Goal: Transaction & Acquisition: Purchase product/service

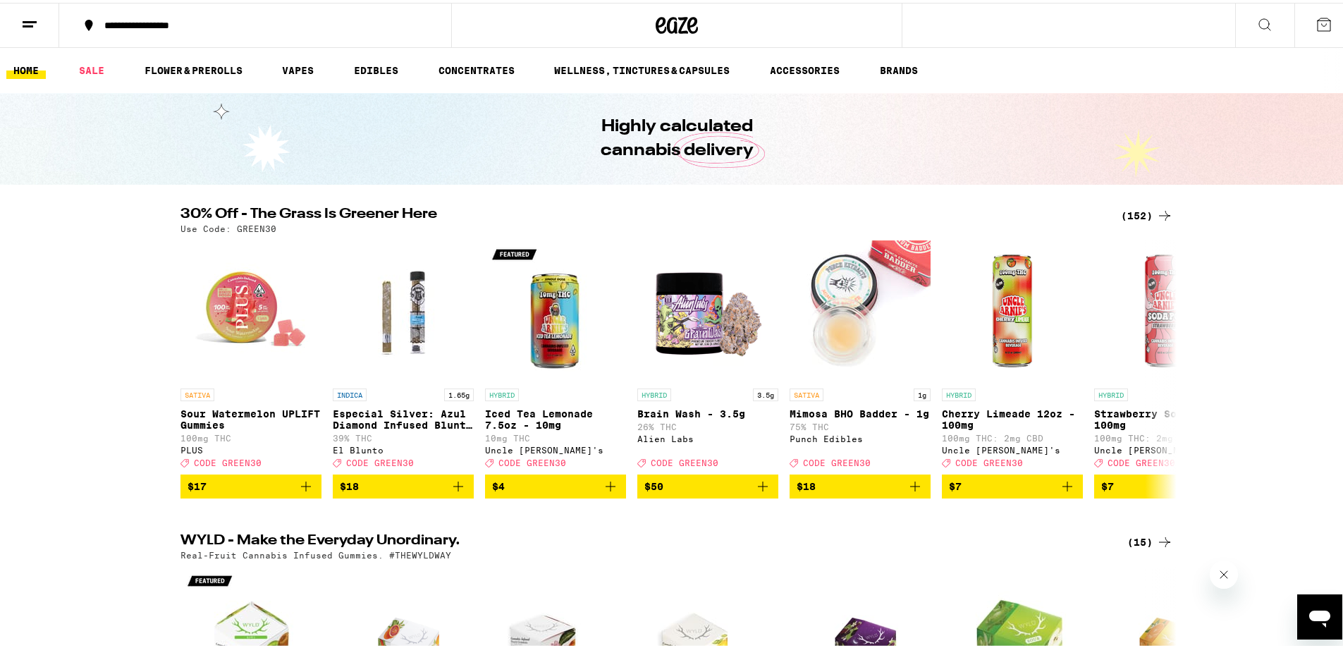
click at [1142, 208] on div "(152)" at bounding box center [1147, 212] width 52 height 17
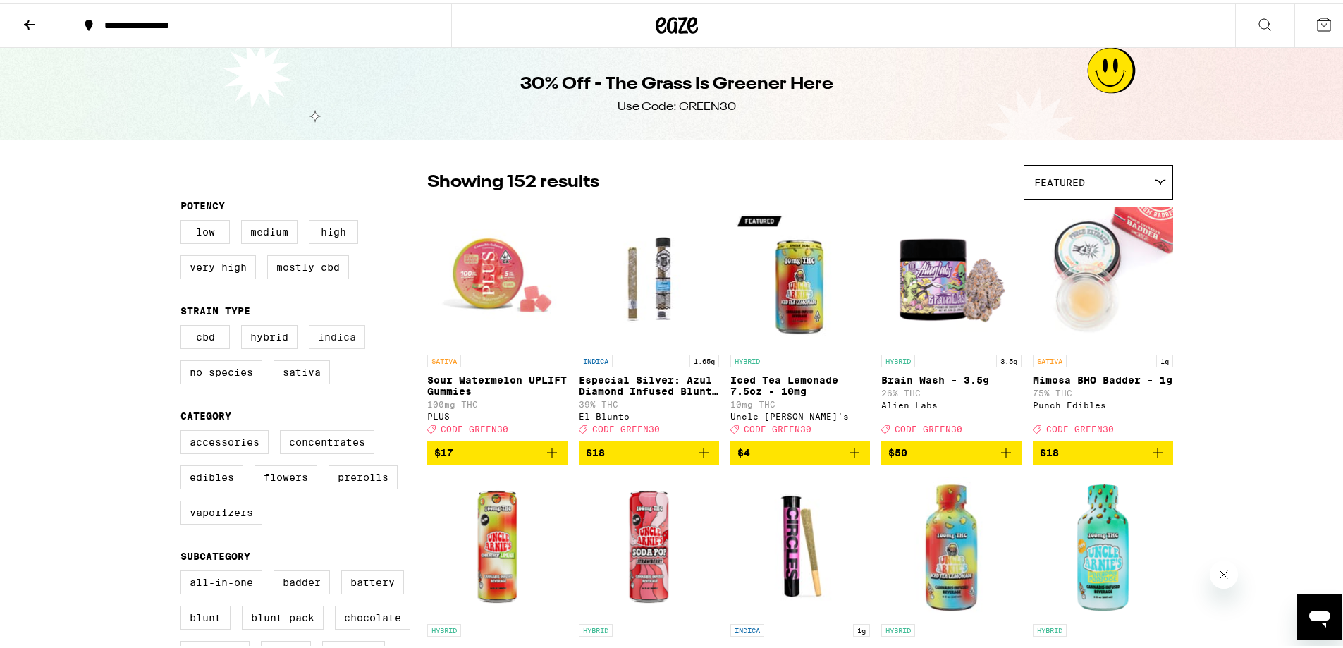
click at [325, 346] on label "Indica" at bounding box center [337, 334] width 56 height 24
click at [184, 325] on input "Indica" at bounding box center [183, 324] width 1 height 1
checkbox input "true"
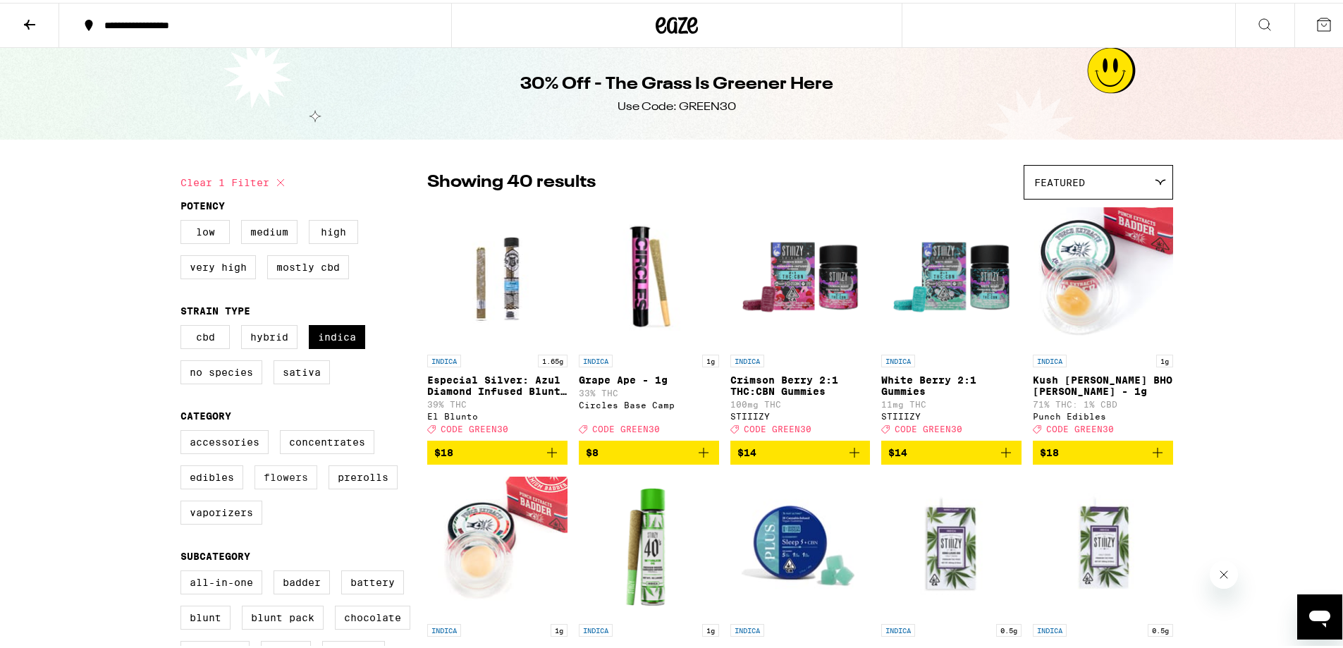
click at [293, 487] on label "Flowers" at bounding box center [286, 475] width 63 height 24
click at [184, 430] on input "Flowers" at bounding box center [183, 429] width 1 height 1
checkbox input "true"
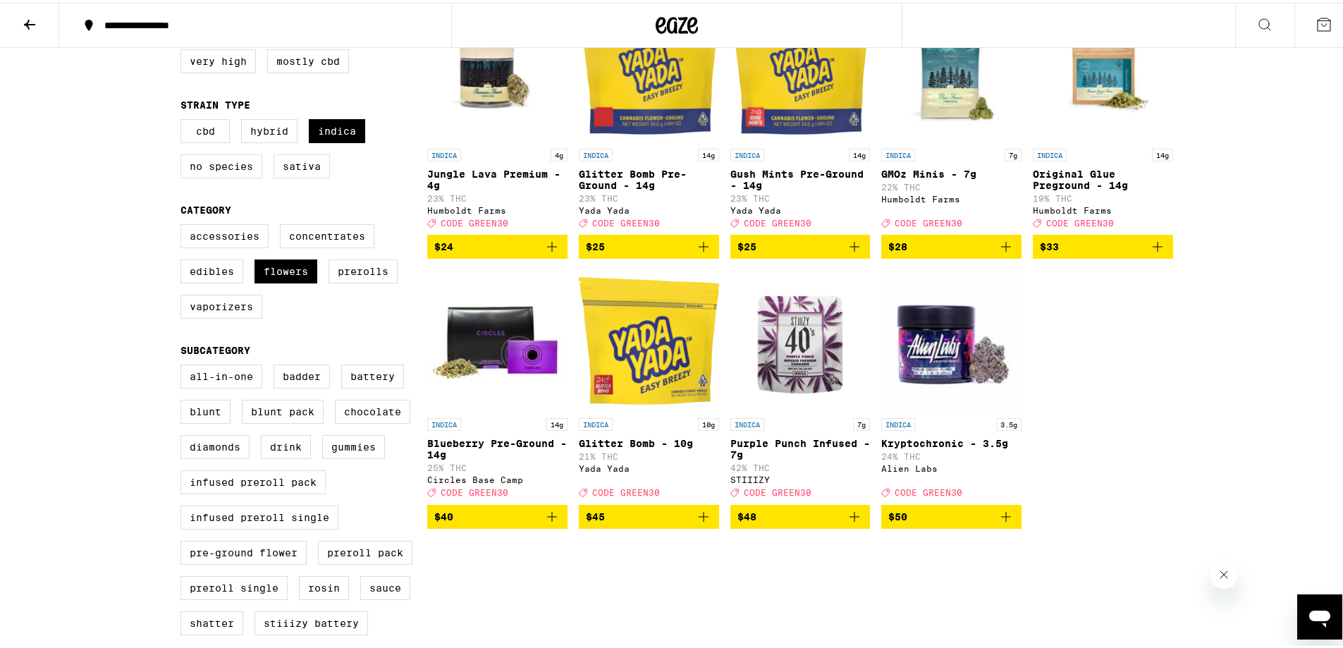
scroll to position [212, 0]
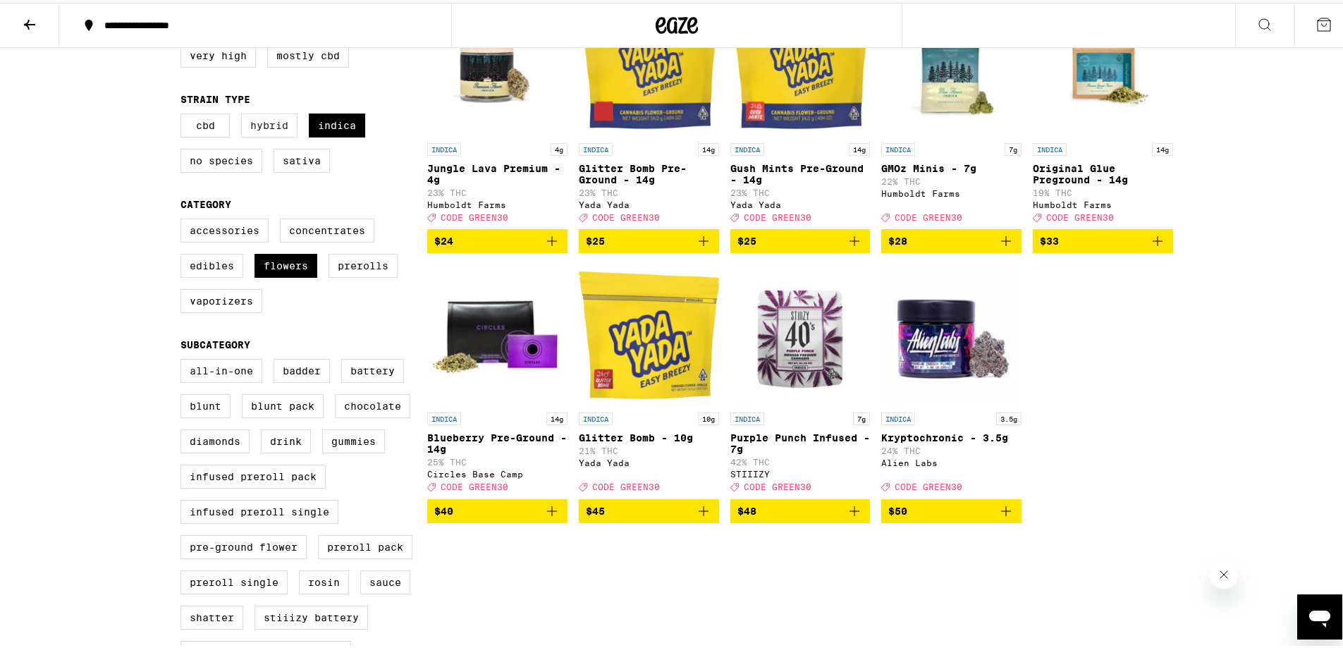
click at [255, 135] on label "Hybrid" at bounding box center [269, 123] width 56 height 24
click at [184, 114] on input "Hybrid" at bounding box center [183, 113] width 1 height 1
checkbox input "true"
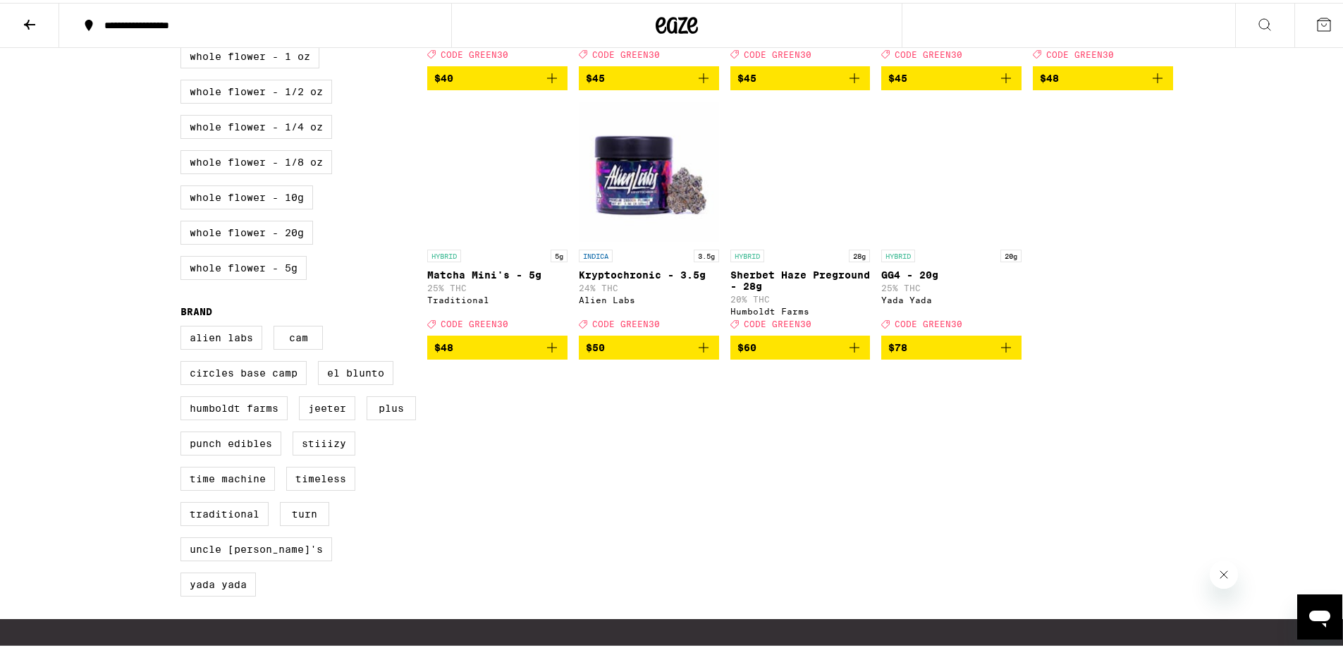
scroll to position [917, 0]
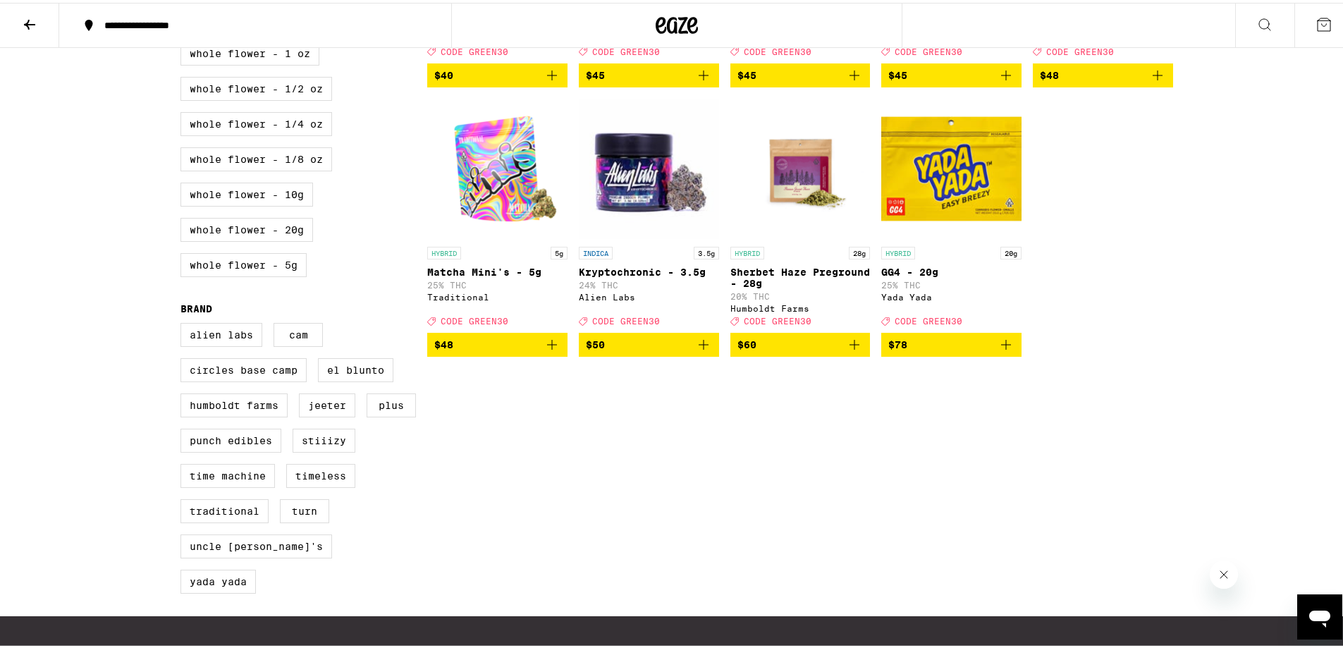
click at [695, 350] on icon "Add to bag" at bounding box center [703, 342] width 17 height 17
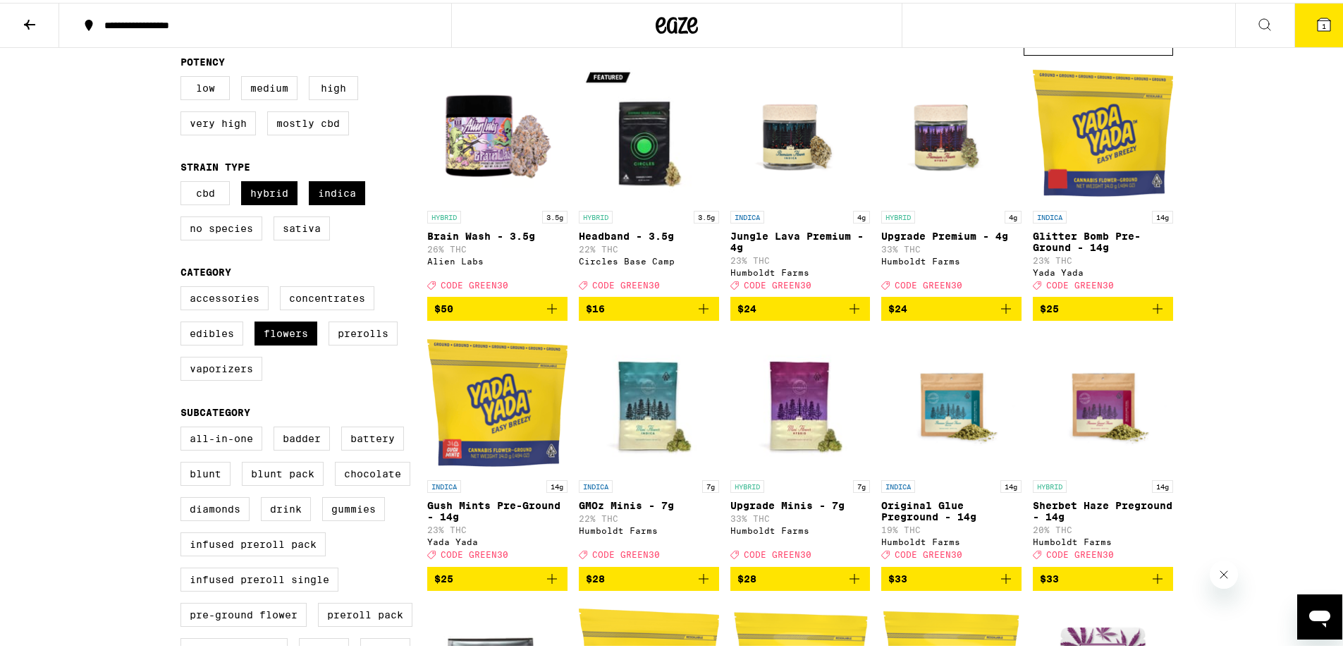
scroll to position [141, 0]
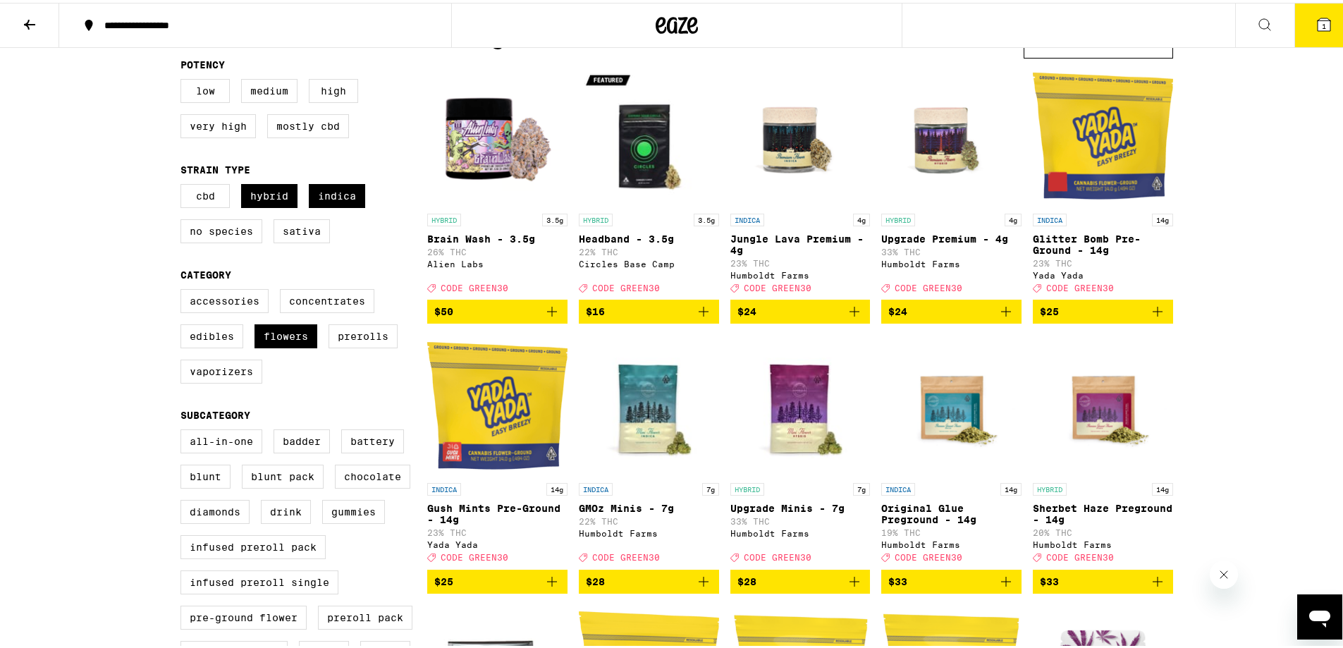
click at [545, 317] on icon "Add to bag" at bounding box center [552, 308] width 17 height 17
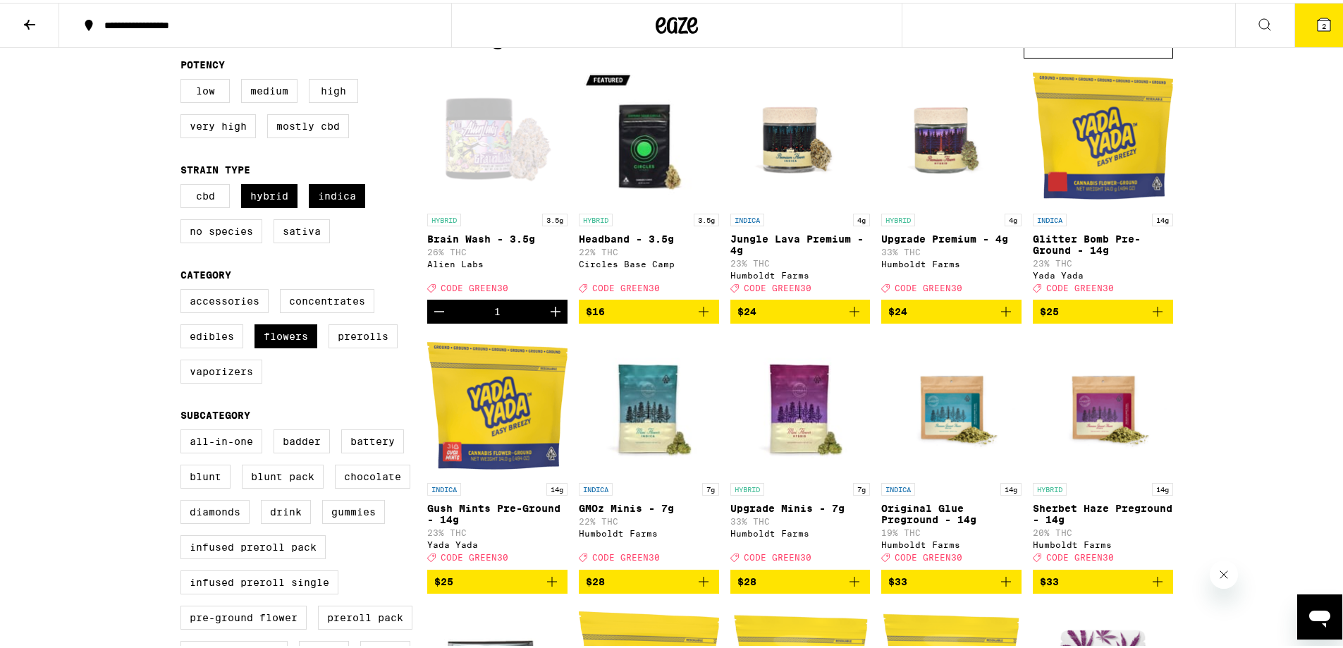
click at [1304, 32] on button "2" at bounding box center [1324, 23] width 59 height 44
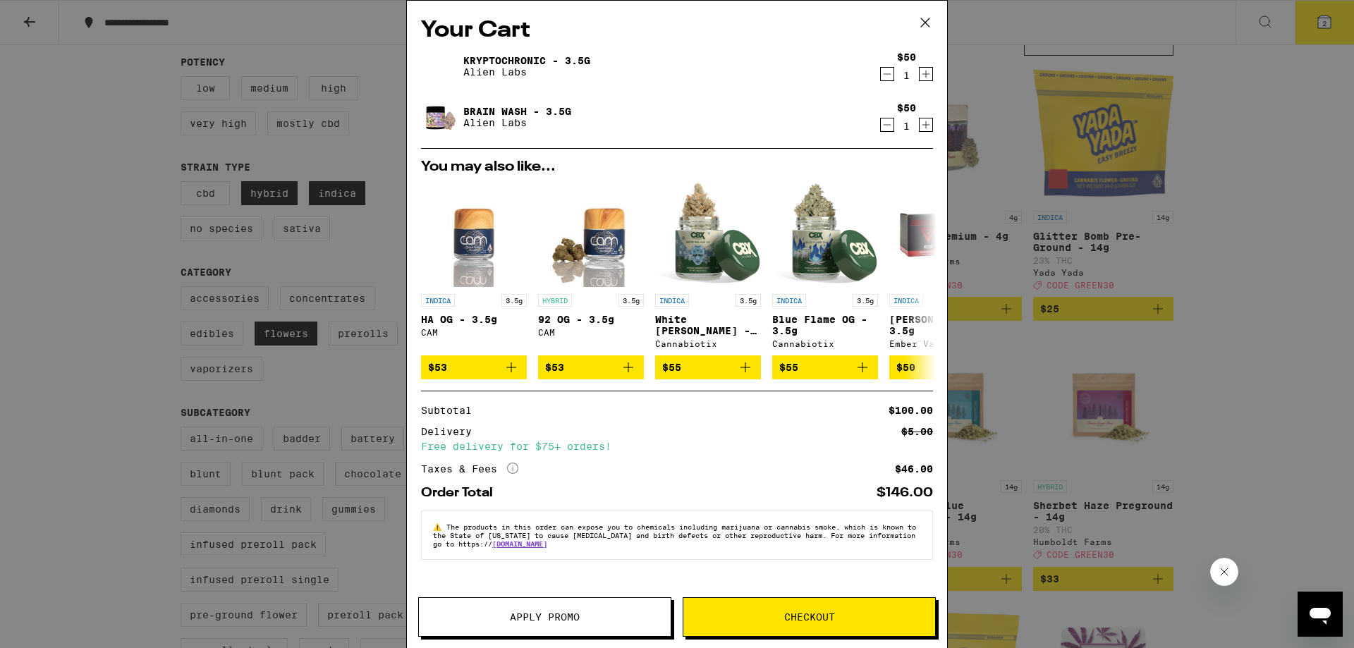
click at [568, 617] on span "Apply Promo" at bounding box center [545, 617] width 70 height 10
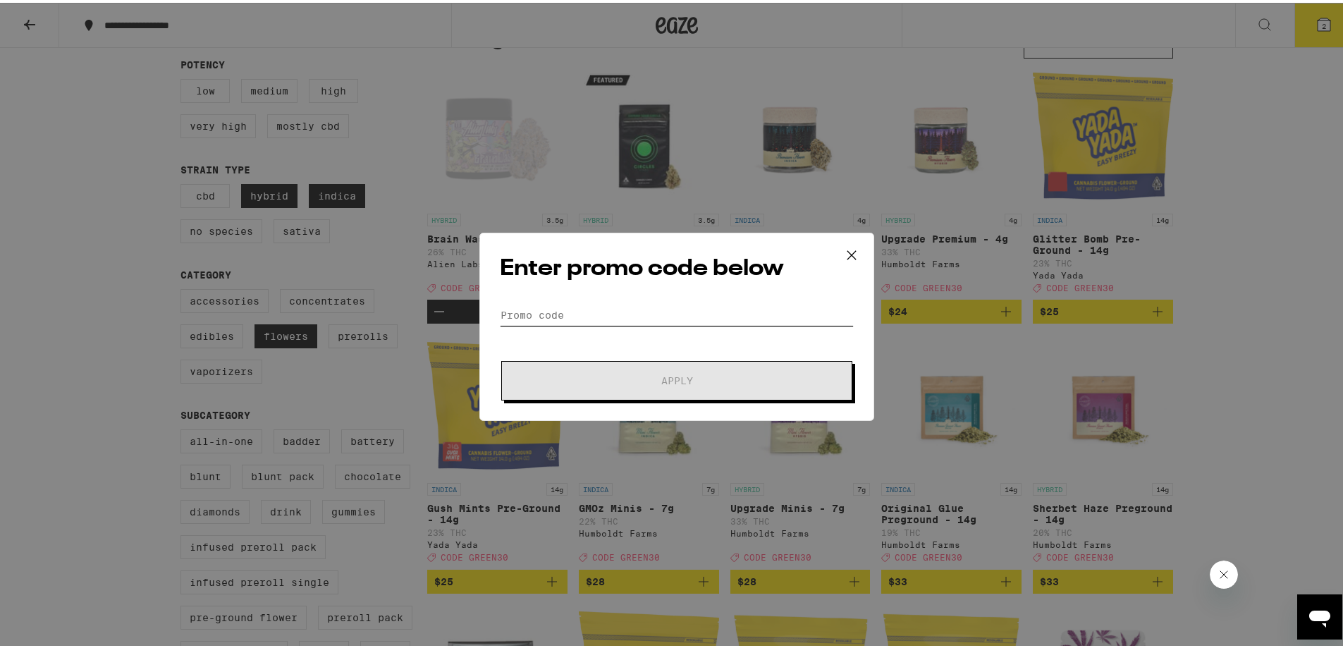
click at [596, 318] on input "Promo Code" at bounding box center [677, 312] width 354 height 21
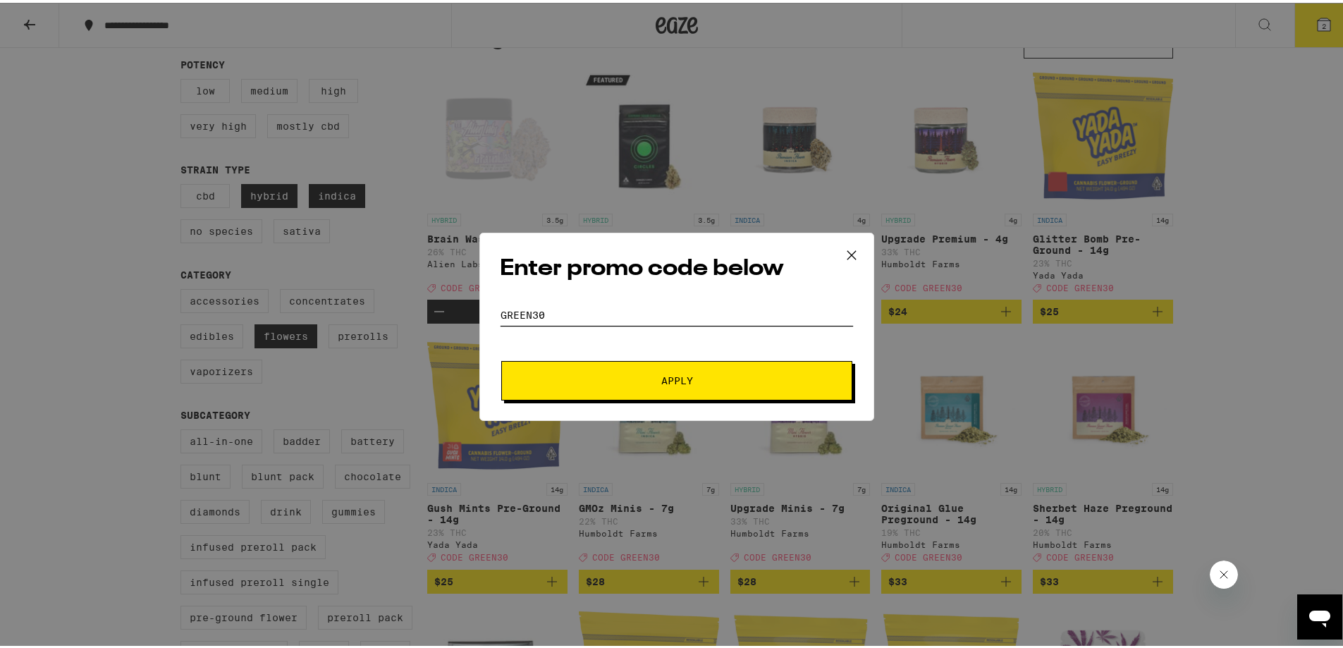
type input "green30"
click at [746, 391] on button "Apply" at bounding box center [676, 377] width 351 height 39
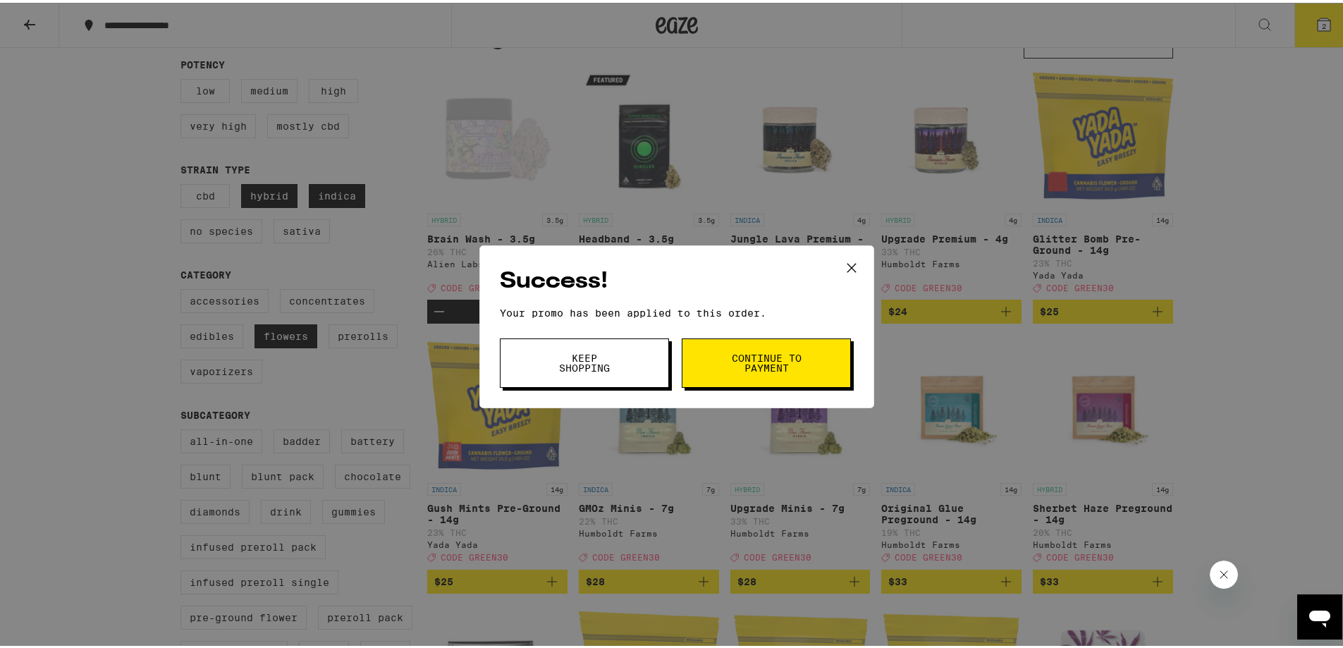
drag, startPoint x: 749, startPoint y: 365, endPoint x: 753, endPoint y: 358, distance: 8.2
click at [749, 360] on span "Continue to payment" at bounding box center [767, 360] width 72 height 20
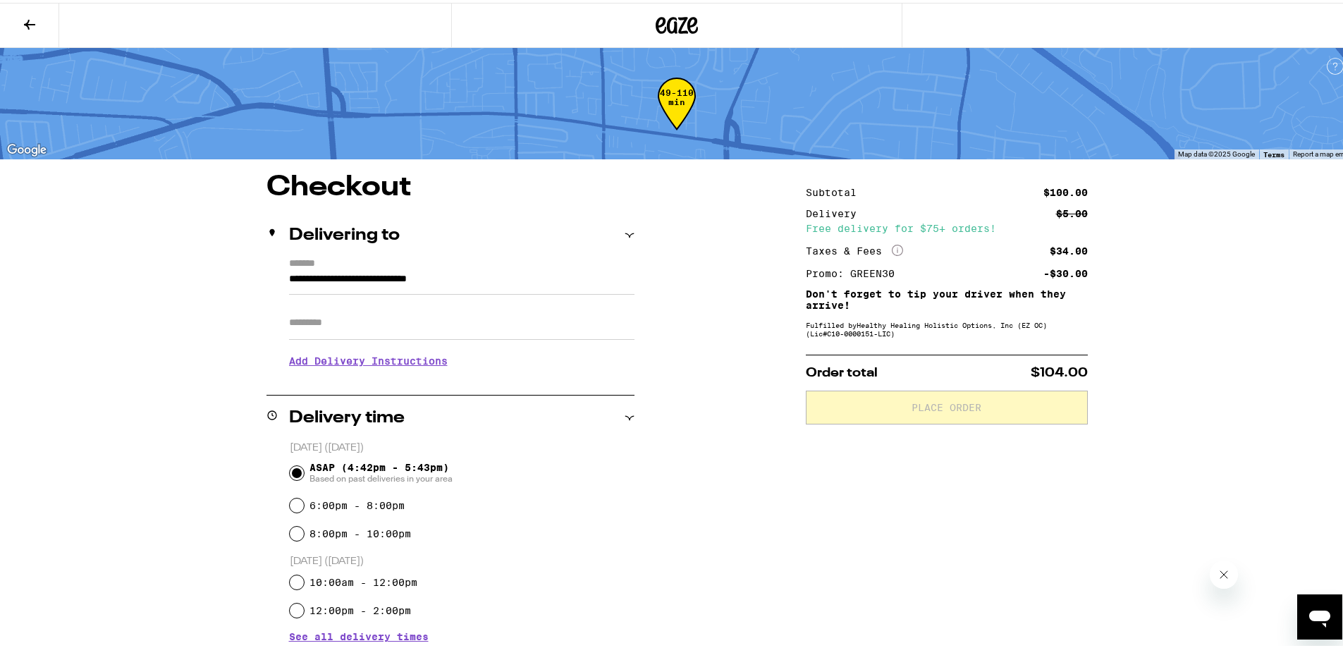
click at [349, 320] on input "Apt/Suite" at bounding box center [462, 320] width 346 height 34
type input "*******"
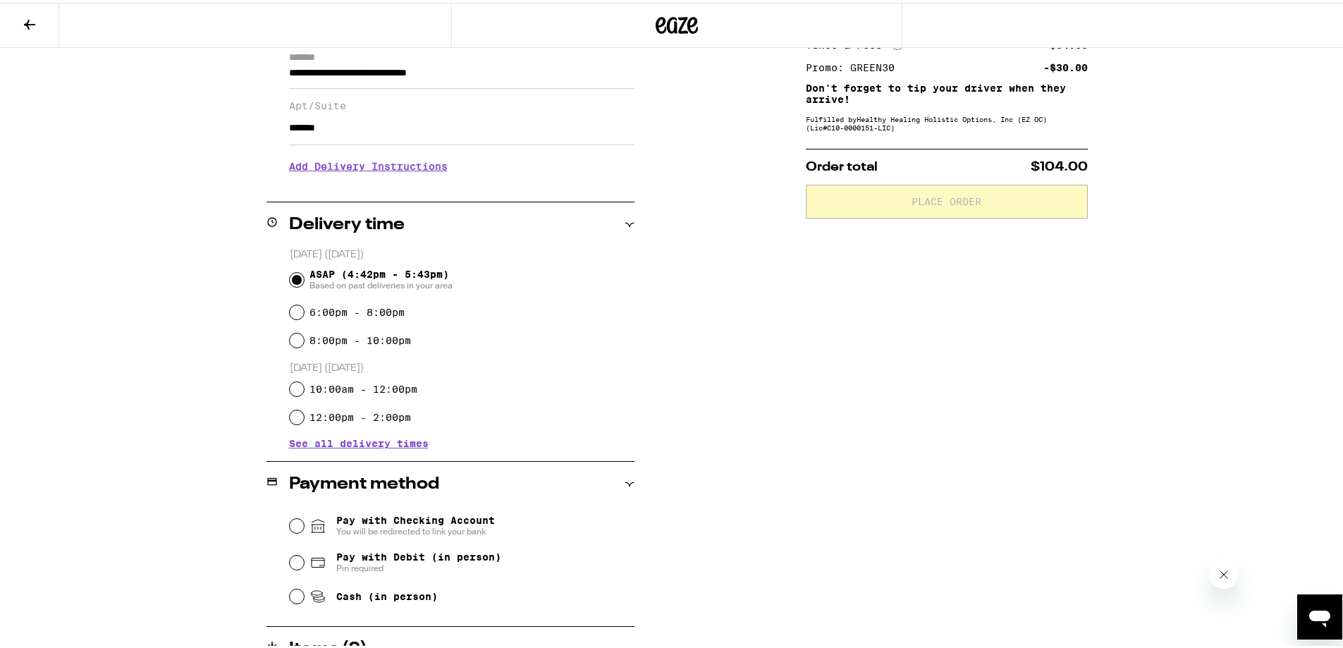
scroll to position [212, 0]
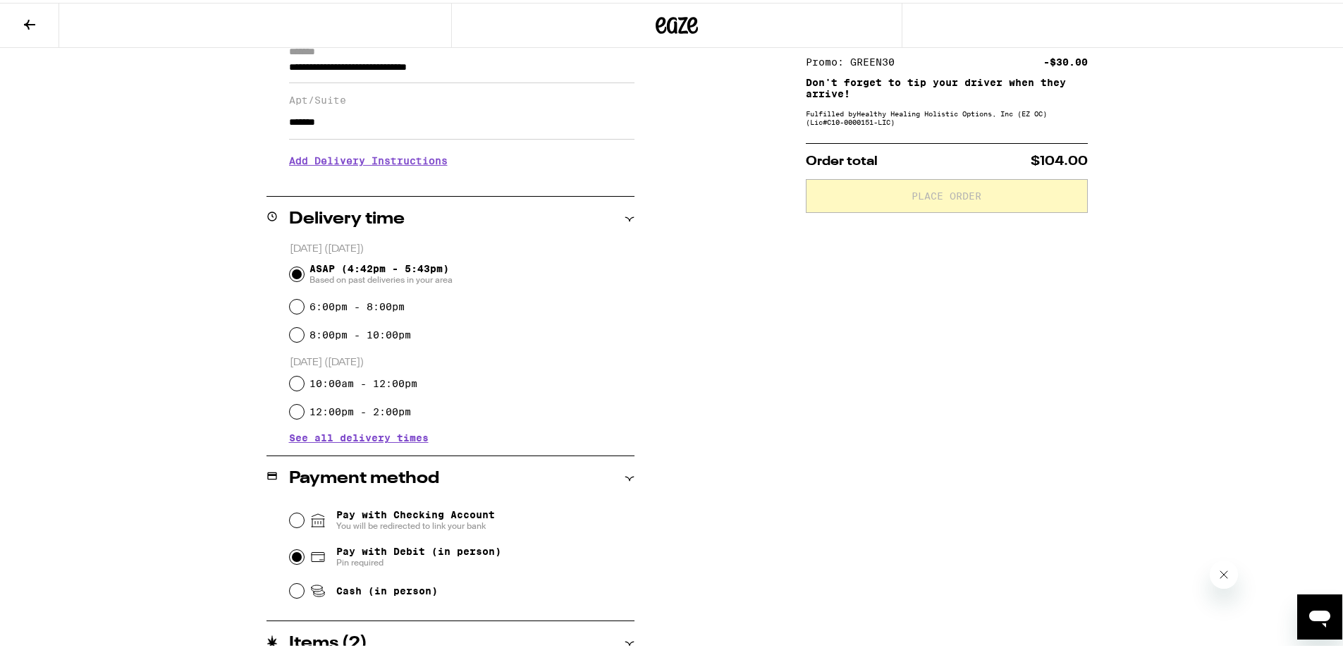
click at [290, 554] on input "Pay with Debit (in person) Pin required" at bounding box center [297, 554] width 14 height 14
radio input "true"
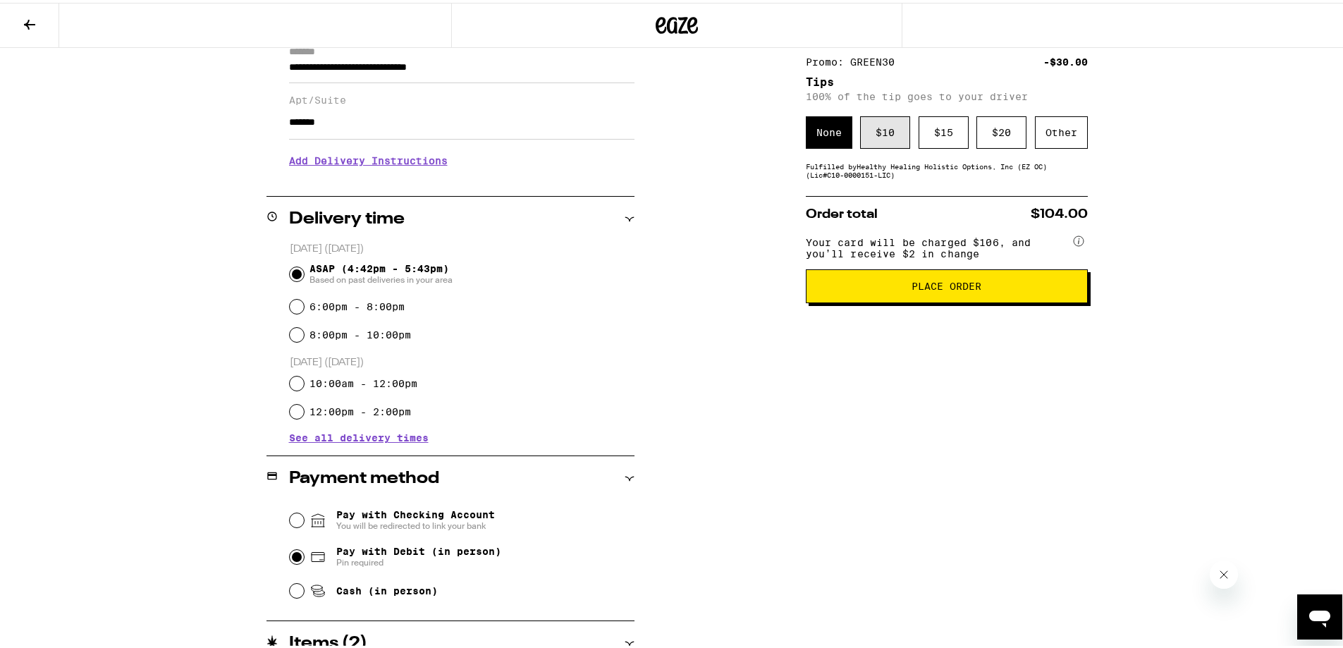
click at [876, 133] on div "$ 10" at bounding box center [885, 130] width 50 height 32
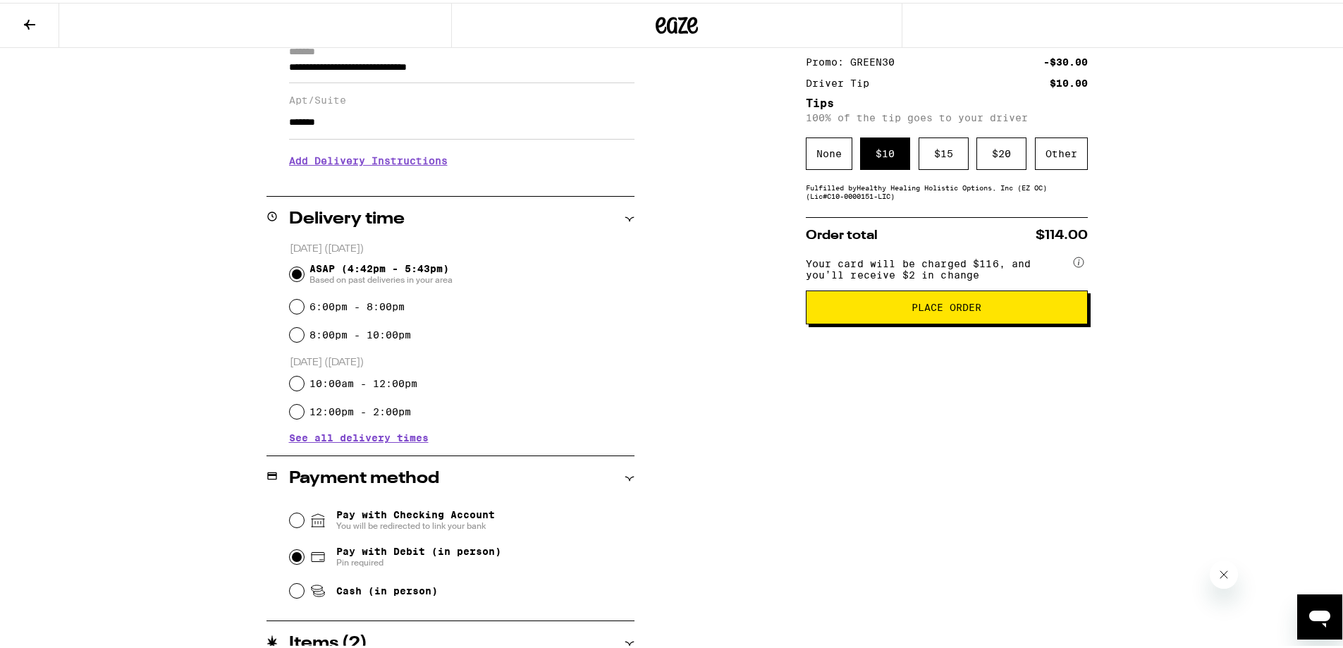
drag, startPoint x: 852, startPoint y: 317, endPoint x: 788, endPoint y: 329, distance: 64.7
click at [788, 329] on div "**********" at bounding box center [676, 362] width 1015 height 807
click at [886, 319] on button "Place Order" at bounding box center [947, 305] width 282 height 34
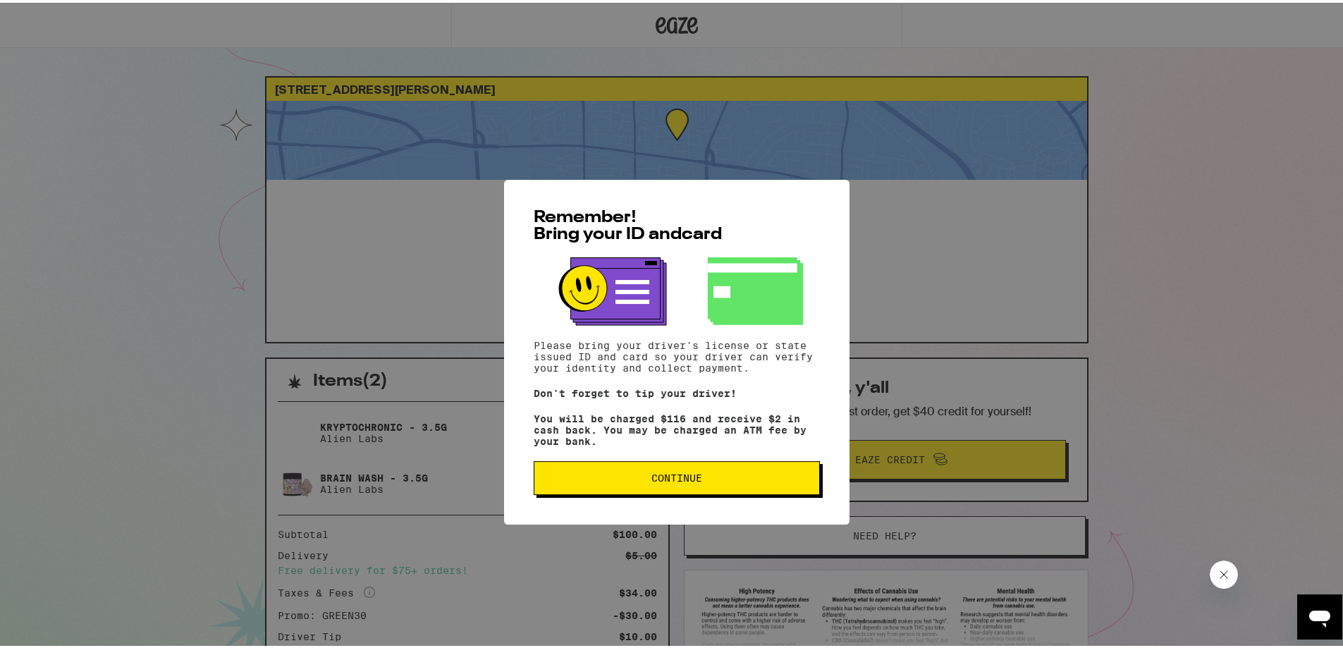
click at [695, 463] on button "Continue" at bounding box center [677, 450] width 286 height 34
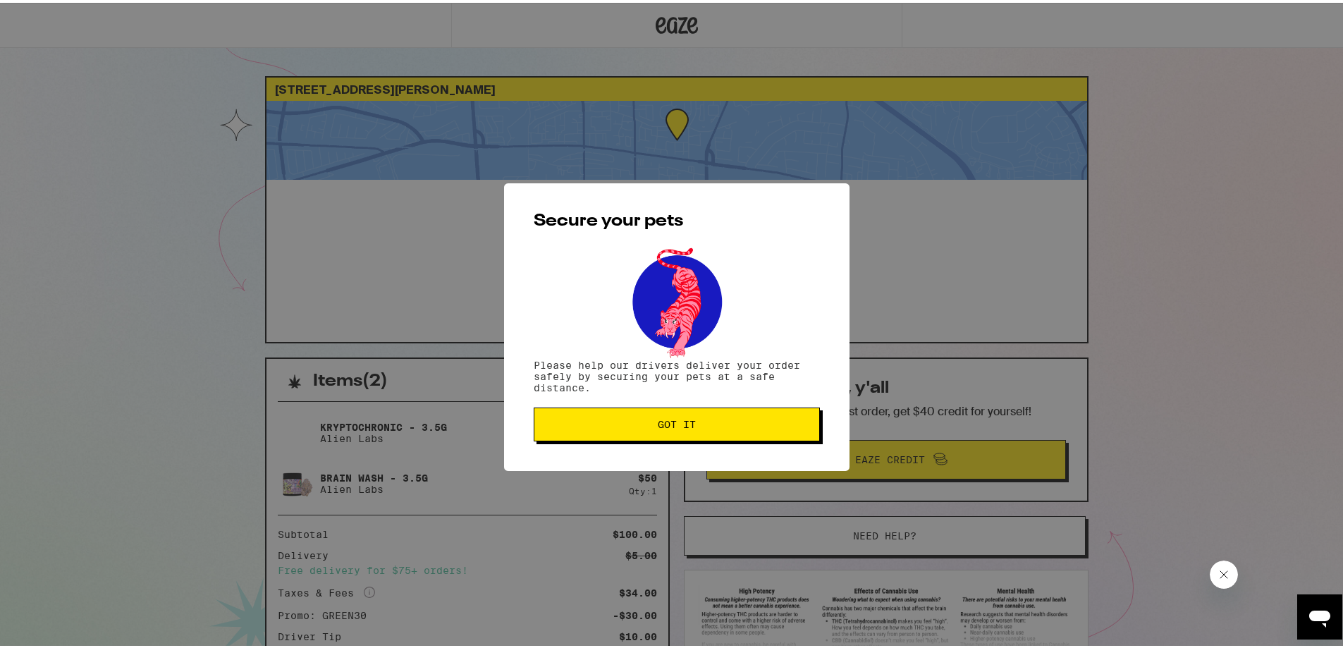
click at [687, 458] on div "Secure your pets Please help our drivers deliver your order safely by securing …" at bounding box center [677, 325] width 346 height 288
click at [680, 444] on div "Secure your pets Please help our drivers deliver your order safely by securing …" at bounding box center [677, 325] width 346 height 288
click at [671, 432] on button "Got it" at bounding box center [677, 422] width 286 height 34
